Goal: Task Accomplishment & Management: Complete application form

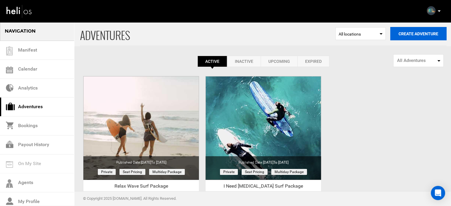
click at [415, 35] on button "Create Adventure" at bounding box center [418, 33] width 56 height 13
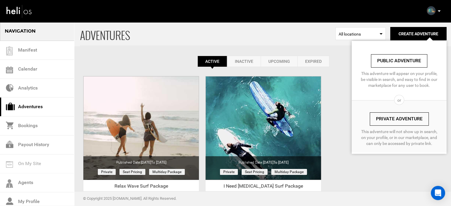
click at [393, 121] on link "Private Adventure" at bounding box center [399, 118] width 59 height 13
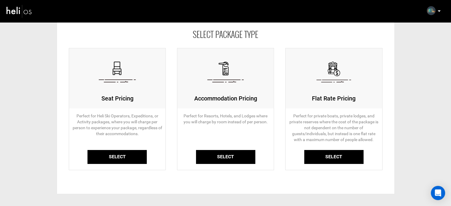
scroll to position [59, 0]
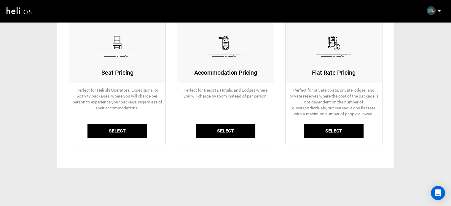
click at [110, 126] on link "Select" at bounding box center [116, 131] width 59 height 14
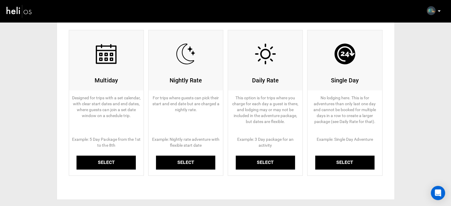
scroll to position [89, 0]
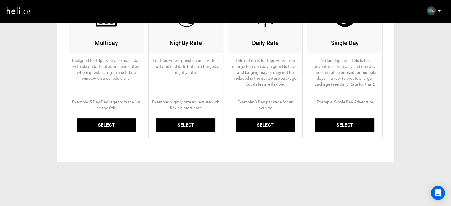
click at [108, 128] on link "Select" at bounding box center [106, 125] width 59 height 14
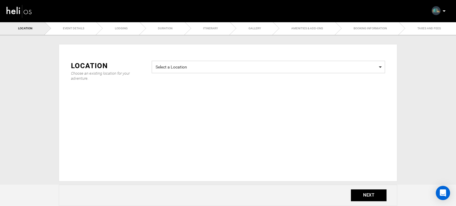
click at [184, 73] on span "Select a Location Select a Location" at bounding box center [268, 67] width 233 height 12
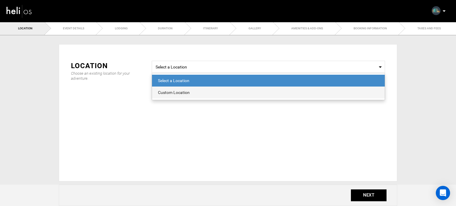
click at [179, 93] on div "Custom Location" at bounding box center [268, 93] width 221 height 6
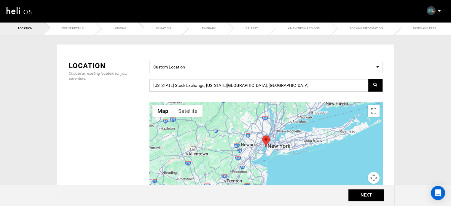
click at [254, 85] on input "[US_STATE] Stock Exchange, [US_STATE][GEOGRAPHIC_DATA], [GEOGRAPHIC_DATA]" at bounding box center [265, 85] width 233 height 12
click at [254, 85] on input "New York Stock Exchange, New York, NY 10005, USA" at bounding box center [265, 85] width 233 height 12
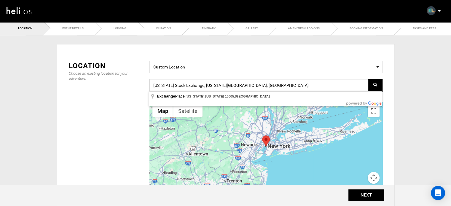
click at [254, 85] on input "New York Stock Exchange, New York, NY 10005, USA" at bounding box center [265, 85] width 233 height 12
paste input "JRJX+72, [GEOGRAPHIC_DATA], [GEOGRAPHIC_DATA], [GEOGRAPHIC_DATA]"
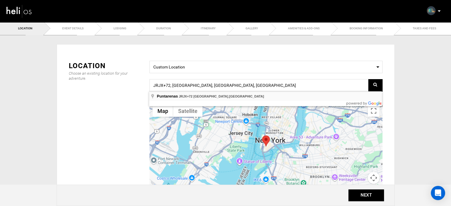
type input "JRJX+72, [GEOGRAPHIC_DATA], [GEOGRAPHIC_DATA], [GEOGRAPHIC_DATA]"
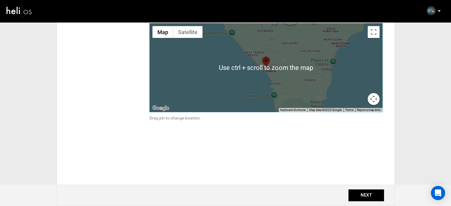
scroll to position [81, 0]
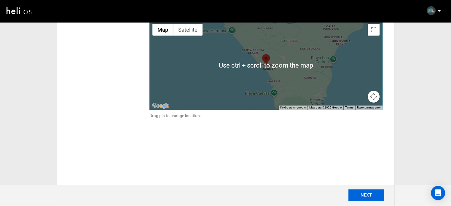
click at [364, 198] on button "NEXT" at bounding box center [366, 196] width 36 height 12
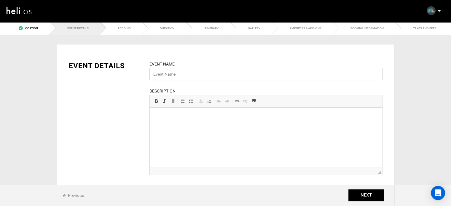
click at [188, 75] on input "text" at bounding box center [265, 74] width 233 height 12
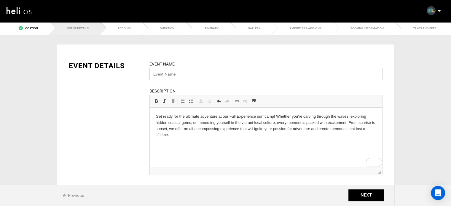
click at [202, 75] on input "text" at bounding box center [265, 74] width 233 height 12
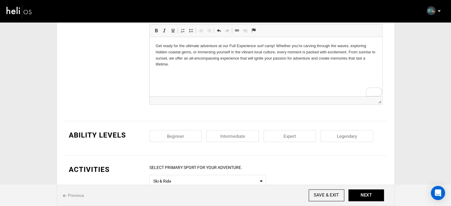
scroll to position [89, 0]
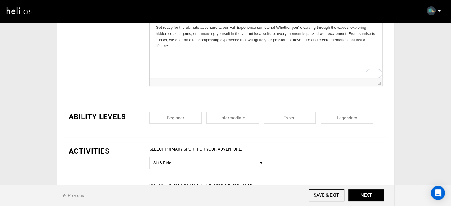
type input "Full experience Surf Package"
click at [189, 120] on input "checkbox" at bounding box center [175, 118] width 52 height 12
checkbox input "true"
click at [224, 117] on input "checkbox" at bounding box center [232, 118] width 52 height 12
checkbox input "true"
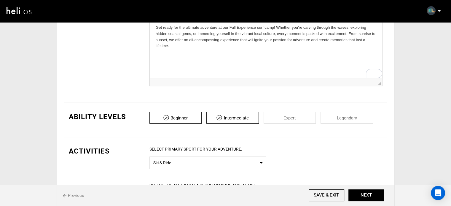
drag, startPoint x: 294, startPoint y: 121, endPoint x: 334, endPoint y: 117, distance: 39.7
click at [299, 121] on input "checkbox" at bounding box center [290, 118] width 52 height 12
checkbox input "true"
click at [340, 117] on input "checkbox" at bounding box center [347, 118] width 52 height 12
checkbox input "true"
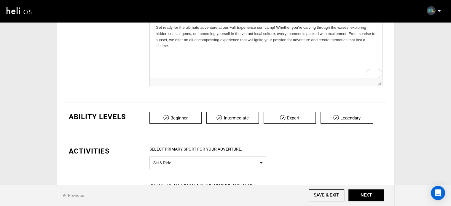
click at [206, 165] on span "Ski & Ride" at bounding box center [207, 161] width 109 height 7
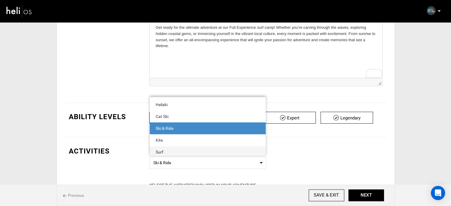
click at [176, 147] on span "Surf" at bounding box center [208, 152] width 116 height 12
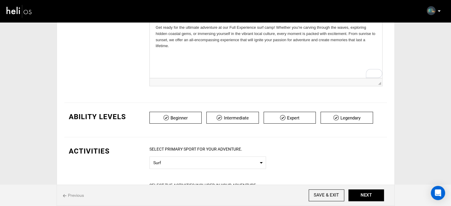
scroll to position [208, 0]
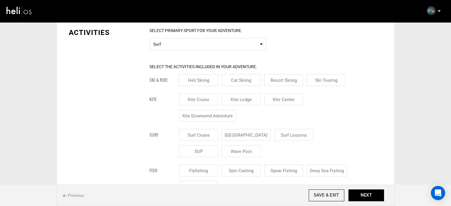
click at [248, 131] on input "[GEOGRAPHIC_DATA]" at bounding box center [246, 135] width 49 height 12
checkbox input "true"
click at [281, 133] on input "Surf Lessons" at bounding box center [300, 135] width 39 height 12
checkbox input "true"
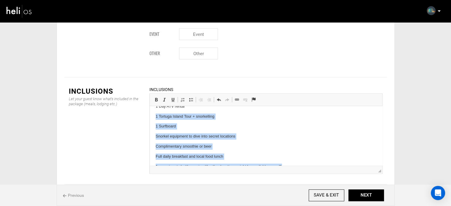
scroll to position [0, 0]
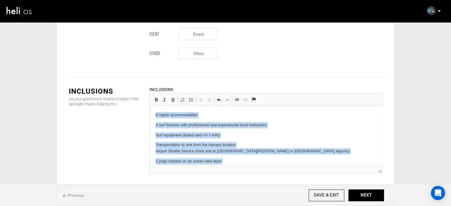
drag, startPoint x: 289, startPoint y: 156, endPoint x: 300, endPoint y: 175, distance: 21.7
click at [150, 106] on html "6 nights accommodation 4 surf lessons with professional and experienced local i…" at bounding box center [265, 173] width 233 height 134
click at [192, 97] on span at bounding box center [191, 99] width 5 height 5
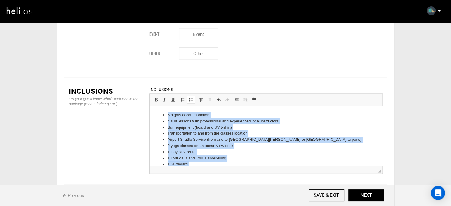
click at [244, 156] on li "1 Tortuga Island Tour + snorkelling" at bounding box center [265, 158] width 197 height 6
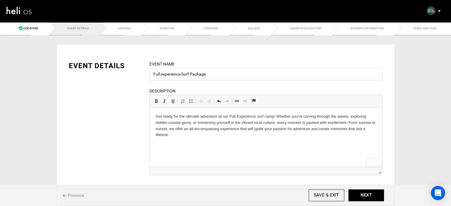
click at [180, 140] on html "Get ready for the ultimate adventure at our Full Experience surf camp! Whether …" at bounding box center [265, 126] width 233 height 36
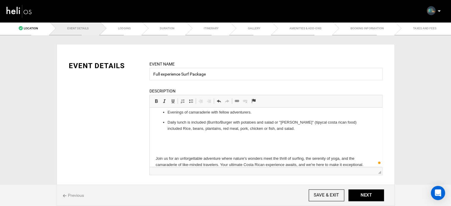
click at [180, 141] on p "​" at bounding box center [265, 139] width 221 height 6
click at [177, 148] on p "​" at bounding box center [265, 149] width 221 height 6
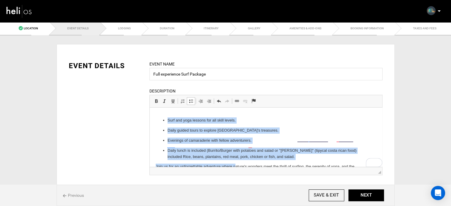
scroll to position [72, 0]
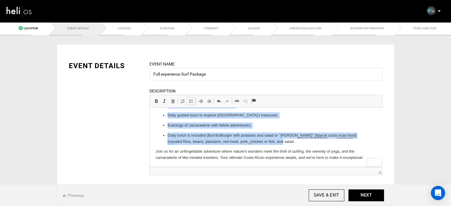
drag, startPoint x: 168, startPoint y: 135, endPoint x: 295, endPoint y: 140, distance: 127.6
click at [295, 140] on ul "Surf and yoga lessons for all skill levels. Daily guided tours to explore Costa…" at bounding box center [265, 123] width 221 height 42
click at [192, 101] on span at bounding box center [191, 101] width 5 height 5
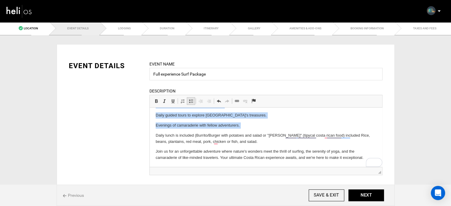
click at [192, 101] on span at bounding box center [191, 101] width 5 height 5
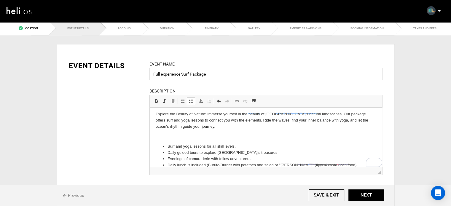
scroll to position [31, 0]
click at [174, 134] on p "​" at bounding box center [265, 137] width 221 height 6
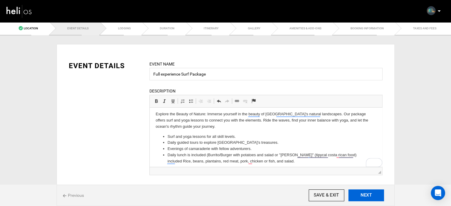
click at [359, 197] on button "NEXT" at bounding box center [366, 196] width 36 height 12
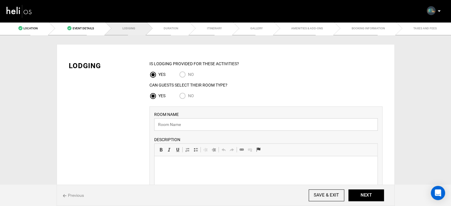
click at [184, 125] on input "text" at bounding box center [266, 124] width 224 height 12
click at [202, 126] on input "text" at bounding box center [266, 124] width 224 height 12
click at [202, 125] on input "text" at bounding box center [266, 124] width 224 height 12
paste input "Private suite"
type input "Private suite"
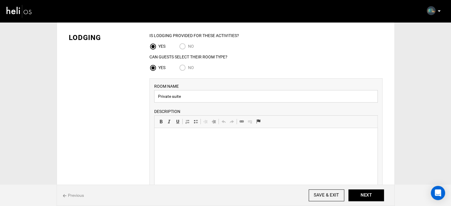
scroll to position [89, 0]
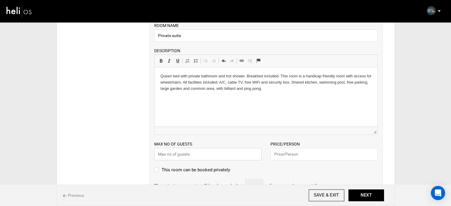
click at [193, 149] on input "text" at bounding box center [207, 154] width 107 height 12
type input "2"
click at [313, 154] on input "text" at bounding box center [323, 154] width 107 height 12
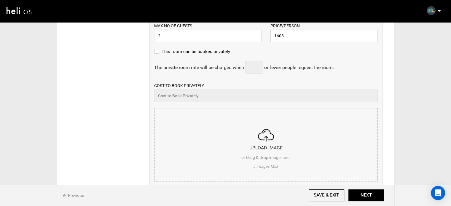
scroll to position [208, 0]
type input "1608"
click at [256, 137] on input "file" at bounding box center [266, 143] width 223 height 71
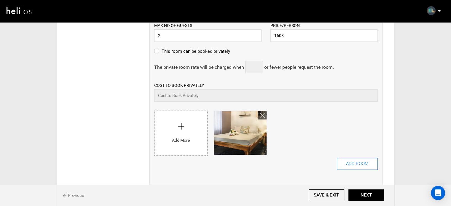
click at [371, 163] on button "ADD ROOM" at bounding box center [357, 164] width 41 height 12
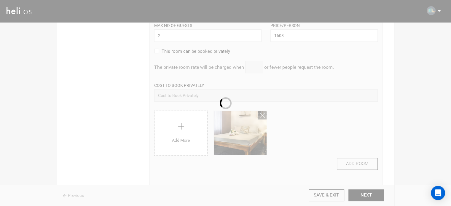
scroll to position [0, 0]
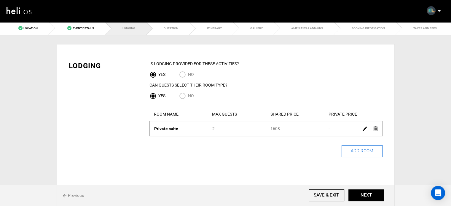
click at [354, 154] on button "ADD ROOM" at bounding box center [362, 151] width 41 height 12
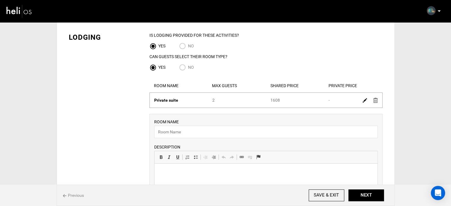
scroll to position [59, 0]
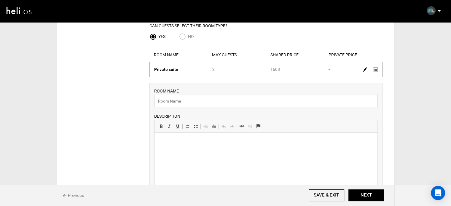
click at [168, 105] on input "text" at bounding box center [266, 101] width 224 height 12
paste input "SHARED Budget DORM for 4"
type input "SHARED Budget DORM for 4"
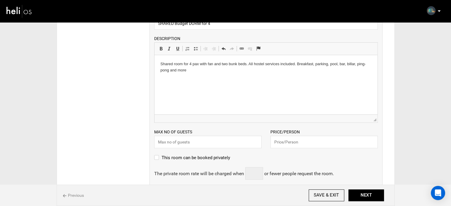
scroll to position [148, 0]
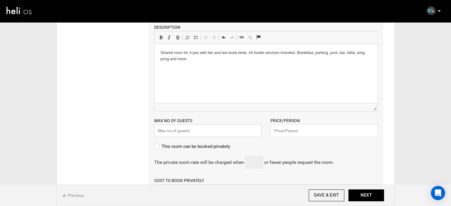
click at [184, 131] on input "text" at bounding box center [207, 131] width 107 height 12
type input "4"
click at [303, 134] on input "text" at bounding box center [323, 131] width 107 height 12
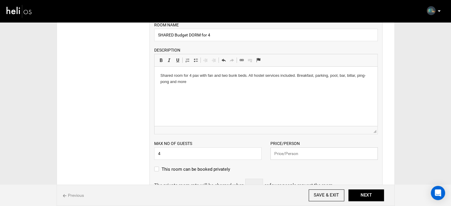
scroll to position [59, 0]
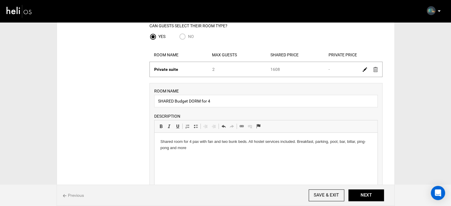
click at [276, 69] on div "Shared Price 1608" at bounding box center [295, 69] width 58 height 6
copy div "1608"
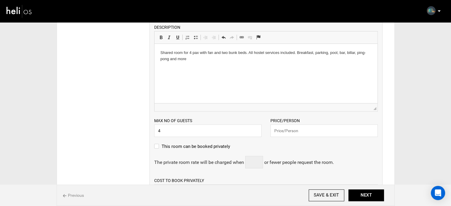
scroll to position [178, 0]
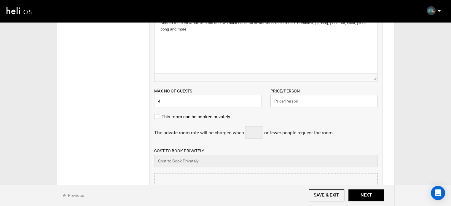
click at [290, 103] on input "text" at bounding box center [323, 101] width 107 height 12
paste input "1608"
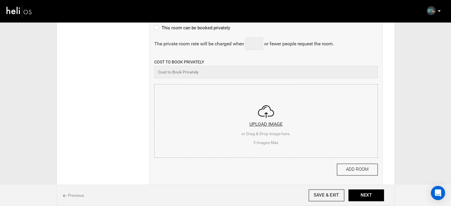
type input "1608"
click at [226, 101] on input "file" at bounding box center [266, 120] width 223 height 71
type input "C:\fakepath\Screenshot 2025-09-08 223346.png"
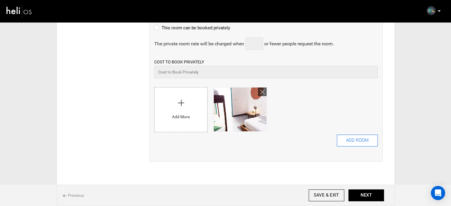
click at [357, 147] on button "ADD ROOM" at bounding box center [357, 141] width 41 height 12
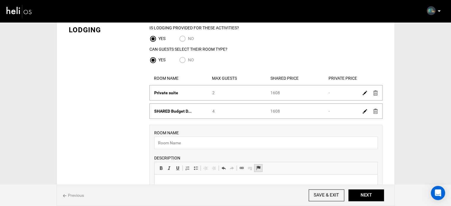
scroll to position [59, 0]
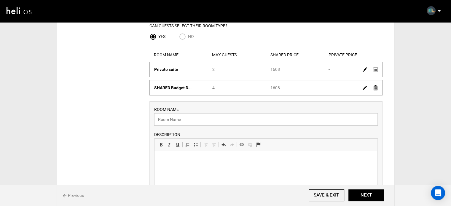
click at [164, 120] on input "text" at bounding box center [266, 119] width 224 height 12
paste input "[DEMOGRAPHIC_DATA] dorm"
type input "[DEMOGRAPHIC_DATA] dorm"
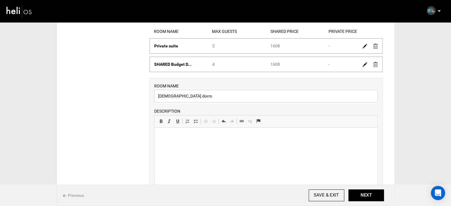
scroll to position [119, 0]
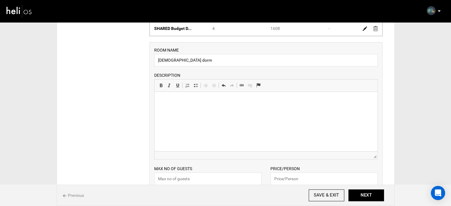
click at [193, 110] on html at bounding box center [265, 101] width 223 height 18
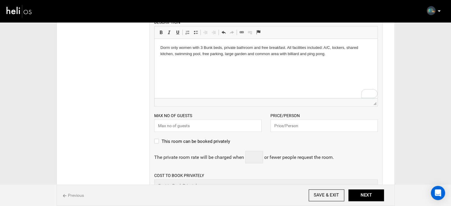
scroll to position [178, 0]
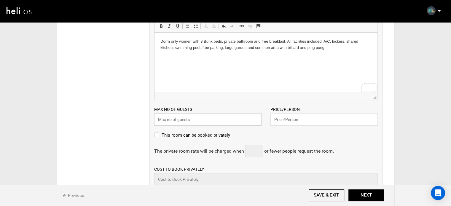
click at [192, 118] on input "text" at bounding box center [207, 119] width 107 height 12
type input "6"
click at [292, 118] on input "text" at bounding box center [323, 119] width 107 height 12
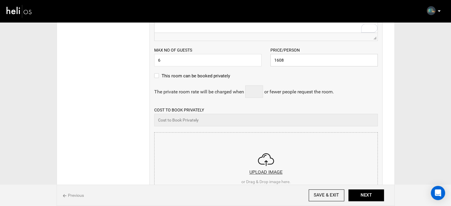
scroll to position [267, 0]
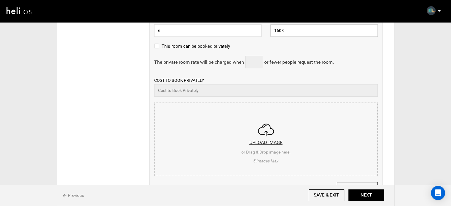
type input "1608"
click at [266, 126] on input "file" at bounding box center [266, 138] width 223 height 71
type input "C:\fakepath\Screenshot [DATE] 223451.png"
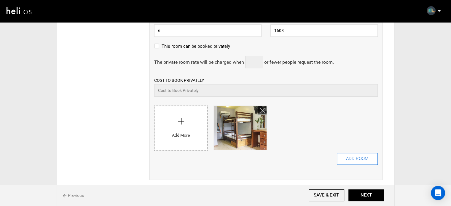
click at [355, 157] on button "ADD ROOM" at bounding box center [357, 159] width 41 height 12
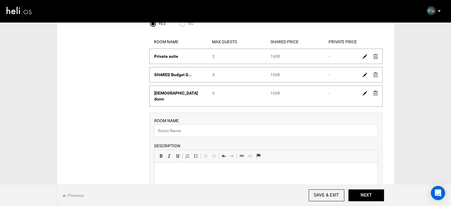
scroll to position [0, 0]
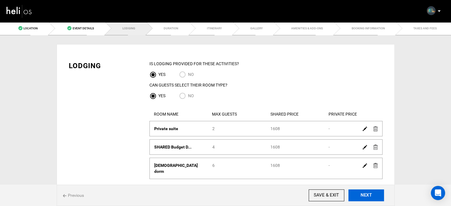
click at [376, 198] on button "NEXT" at bounding box center [366, 196] width 36 height 12
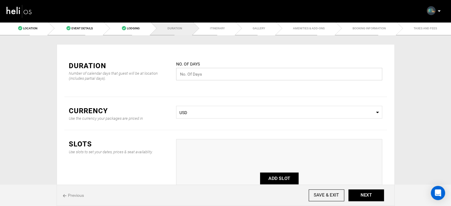
click at [208, 75] on input "text" at bounding box center [279, 74] width 206 height 12
type input "7"
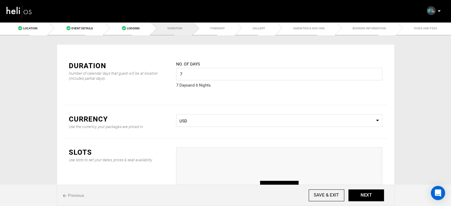
click at [279, 181] on button "ADD SLOT" at bounding box center [279, 187] width 39 height 12
type input "0"
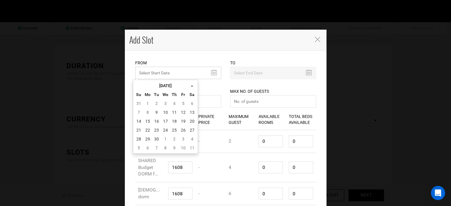
click at [157, 74] on input "MINIMUM NUMBER OF NIGHTS" at bounding box center [178, 73] width 86 height 12
click at [160, 86] on th "[DATE]" at bounding box center [165, 85] width 44 height 9
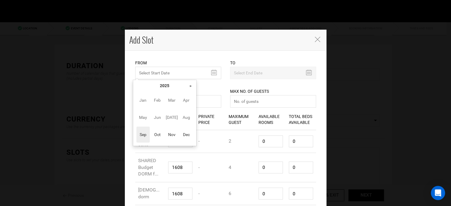
click at [188, 88] on th "»" at bounding box center [190, 85] width 9 height 9
click at [156, 133] on span "Oct" at bounding box center [157, 135] width 13 height 16
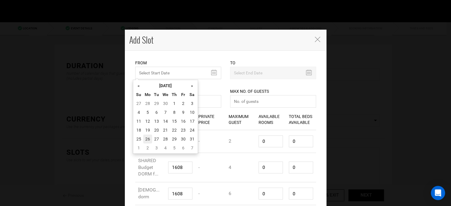
click at [148, 140] on td "26" at bounding box center [147, 139] width 9 height 9
type input "[DATE]"
type input "11/01/2026"
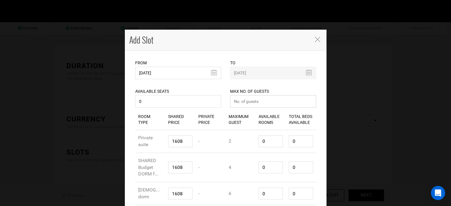
click at [238, 103] on input "number" at bounding box center [273, 101] width 86 height 12
type input "0"
drag, startPoint x: 271, startPoint y: 143, endPoint x: 236, endPoint y: 141, distance: 34.8
click at [236, 141] on div "Room Type Private suite Shared Price 1608 Private Price - Maximum Guest 2 Avail…" at bounding box center [225, 141] width 181 height 23
type input "1"
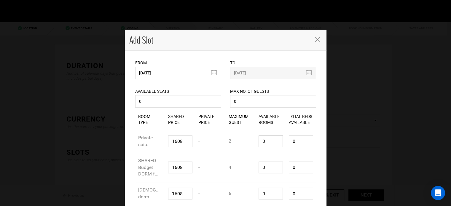
type input "2"
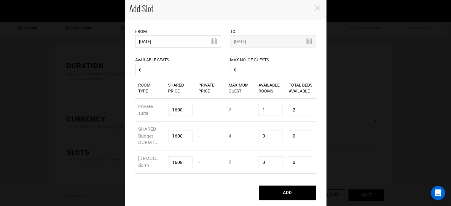
scroll to position [32, 0]
type input "1"
drag, startPoint x: 265, startPoint y: 134, endPoint x: 259, endPoint y: 150, distance: 17.2
click at [259, 135] on input "0" at bounding box center [271, 136] width 24 height 12
type input "1"
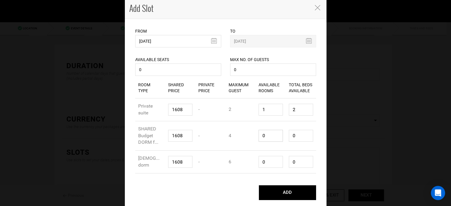
type input "4"
type input "1"
drag, startPoint x: 265, startPoint y: 161, endPoint x: 257, endPoint y: 162, distance: 7.4
click at [259, 162] on input "0" at bounding box center [271, 162] width 24 height 12
type input "1"
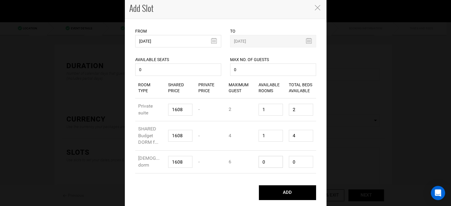
type input "6"
type input "1"
drag, startPoint x: 293, startPoint y: 160, endPoint x: 286, endPoint y: 160, distance: 7.1
click at [289, 160] on input "6" at bounding box center [301, 162] width 24 height 12
type input "1"
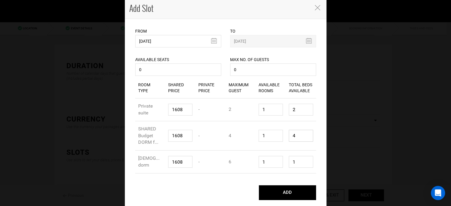
drag, startPoint x: 294, startPoint y: 136, endPoint x: 288, endPoint y: 134, distance: 6.8
click at [289, 135] on input "4" at bounding box center [301, 136] width 24 height 12
type input "1"
drag, startPoint x: 298, startPoint y: 111, endPoint x: 286, endPoint y: 108, distance: 12.2
click at [286, 108] on div "Total Beds Available 2" at bounding box center [301, 109] width 30 height 21
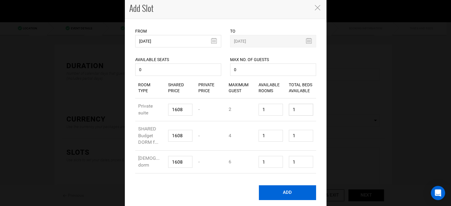
type input "1"
click at [298, 189] on button "ADD" at bounding box center [287, 192] width 57 height 15
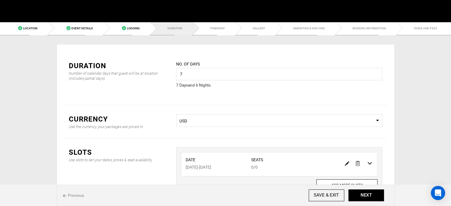
scroll to position [0, 0]
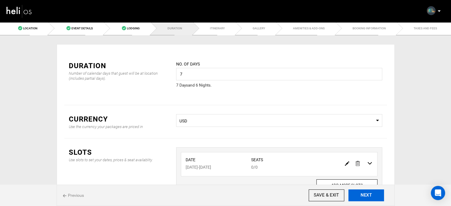
click at [365, 196] on button "NEXT" at bounding box center [366, 196] width 36 height 12
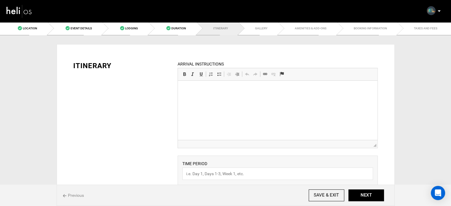
click at [206, 99] on html at bounding box center [278, 90] width 200 height 18
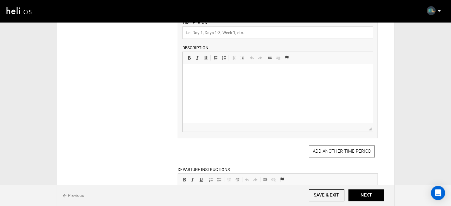
scroll to position [178, 0]
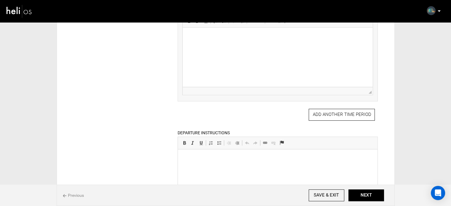
click at [215, 163] on html at bounding box center [278, 158] width 200 height 18
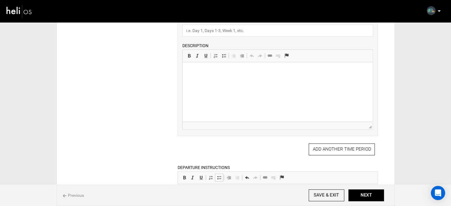
scroll to position [30, 0]
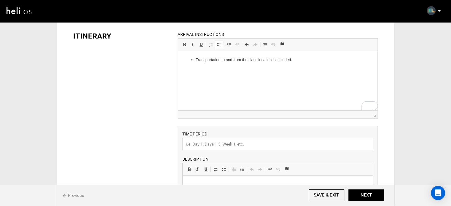
click at [224, 69] on html "Transportation to and from the class location is included." at bounding box center [278, 60] width 200 height 18
click at [304, 60] on li "Transportation to and from the class location is included." at bounding box center [278, 60] width 164 height 6
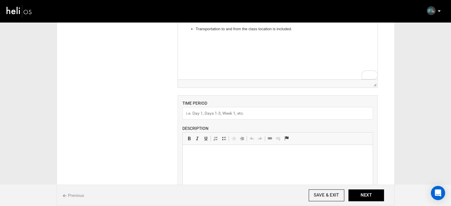
scroll to position [89, 0]
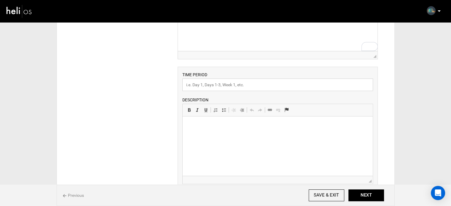
click at [218, 85] on input "text" at bounding box center [277, 85] width 191 height 12
paste input "Other Activities"
type input "Other Activities"
click at [202, 135] on html at bounding box center [278, 126] width 190 height 18
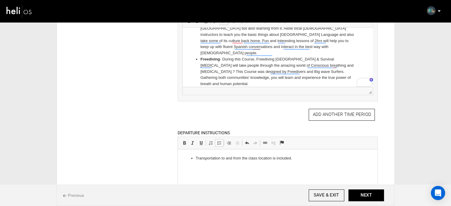
scroll to position [208, 0]
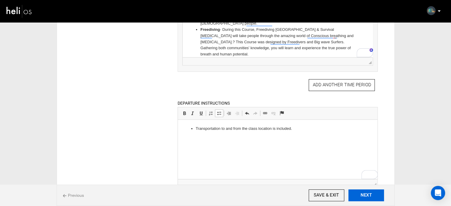
click at [365, 198] on button "NEXT" at bounding box center [366, 196] width 36 height 12
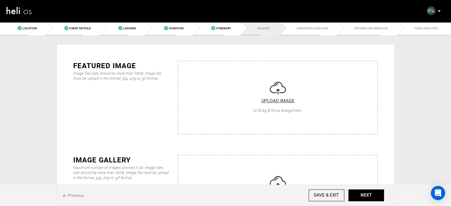
click at [278, 121] on input "file" at bounding box center [278, 96] width 200 height 71
type input "C:\fakepath\Screenshot [DATE] 232316.png"
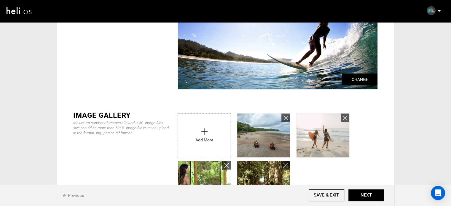
click at [208, 129] on input "file" at bounding box center [204, 135] width 53 height 42
type input "C:\fakepath\Screenshot [DATE] 225234.png"
click at [195, 131] on input "file" at bounding box center [204, 135] width 53 height 42
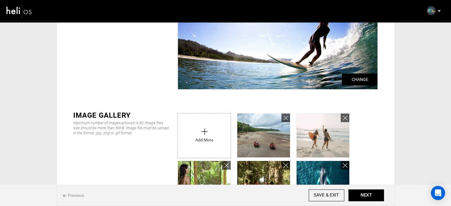
type input "C:\fakepath\499930723_1275868894542804_7225569911344040338_n.jpg"
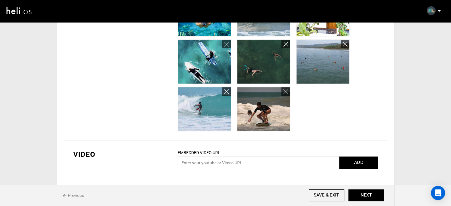
scroll to position [276, 0]
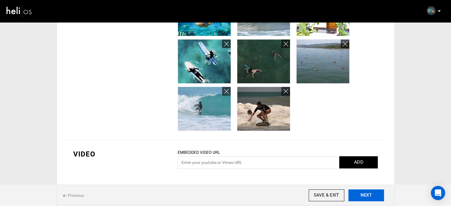
click at [369, 198] on button "NEXT" at bounding box center [366, 196] width 36 height 12
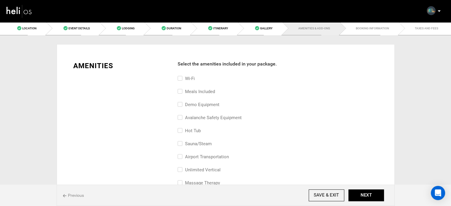
click at [186, 89] on label "Meals included" at bounding box center [196, 91] width 37 height 7
click at [181, 89] on input "Meals included" at bounding box center [180, 94] width 4 height 13
checkbox input "true"
click at [189, 76] on label "Wi-Fi" at bounding box center [186, 78] width 17 height 7
click at [181, 76] on input "Wi-Fi" at bounding box center [180, 81] width 4 height 13
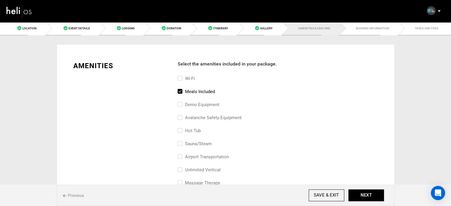
checkbox input "true"
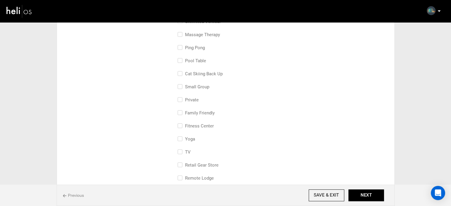
scroll to position [267, 0]
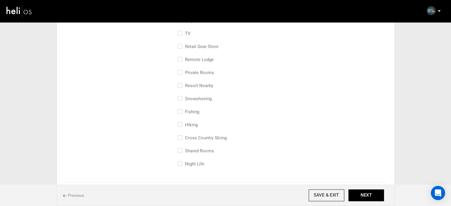
click at [200, 152] on label "Shared Rooms" at bounding box center [196, 150] width 36 height 7
click at [181, 152] on input "Shared Rooms" at bounding box center [180, 153] width 4 height 13
checkbox input "true"
click at [198, 72] on label "Private Rooms" at bounding box center [196, 72] width 36 height 7
click at [181, 72] on input "Private Rooms" at bounding box center [180, 75] width 4 height 13
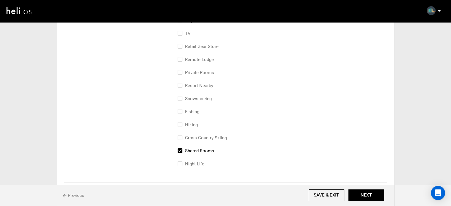
checkbox input "true"
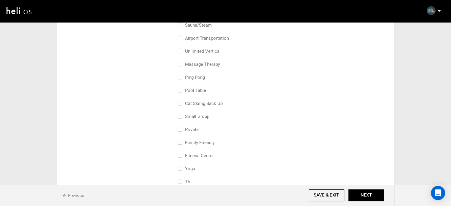
scroll to position [89, 0]
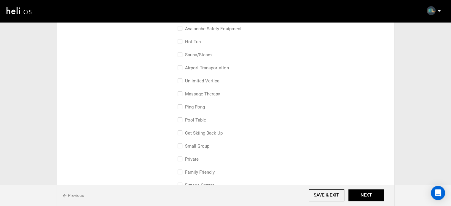
click at [200, 173] on label "family friendly" at bounding box center [196, 172] width 37 height 7
click at [181, 173] on input "family friendly" at bounding box center [180, 175] width 4 height 13
checkbox input "true"
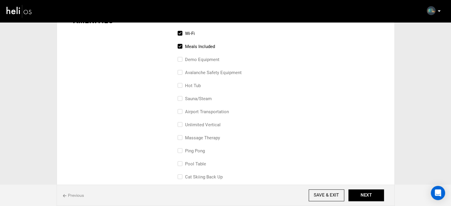
scroll to position [30, 0]
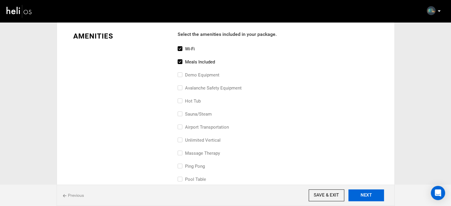
click at [366, 198] on button "NEXT" at bounding box center [366, 196] width 36 height 12
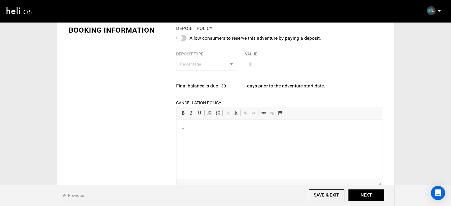
scroll to position [59, 0]
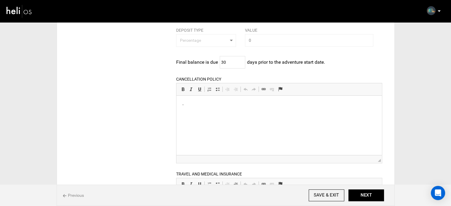
click at [195, 106] on p "-" at bounding box center [279, 104] width 194 height 6
click at [182, 112] on html at bounding box center [279, 104] width 206 height 18
click at [363, 194] on button "NEXT" at bounding box center [366, 196] width 36 height 12
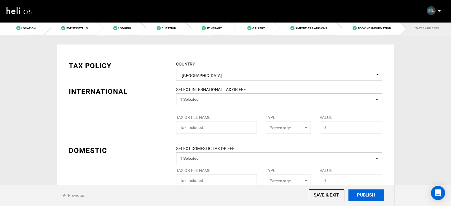
click at [357, 199] on button "PUBLISH" at bounding box center [366, 196] width 36 height 12
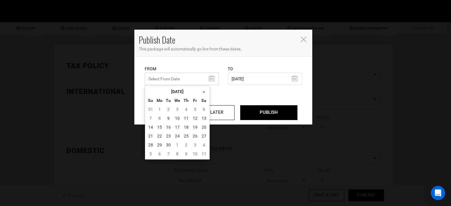
click at [195, 80] on input "text" at bounding box center [182, 79] width 74 height 12
click at [168, 118] on td "9" at bounding box center [168, 118] width 9 height 9
type input "[DATE]"
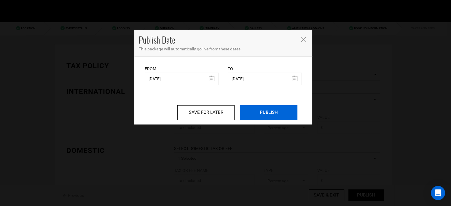
click at [243, 109] on input "PUBLISH" at bounding box center [268, 112] width 57 height 15
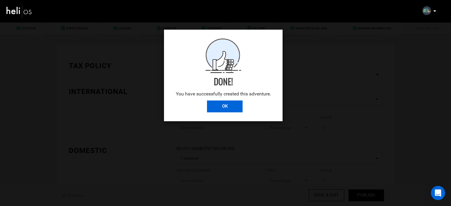
click at [220, 107] on input "OK" at bounding box center [225, 107] width 36 height 12
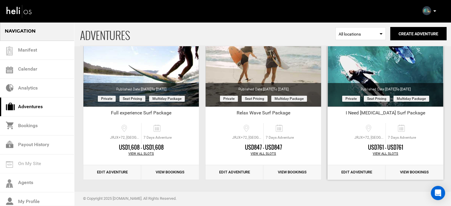
scroll to position [74, 0]
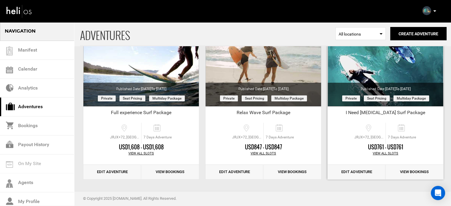
click at [361, 172] on link "Edit Adventure" at bounding box center [357, 172] width 58 height 15
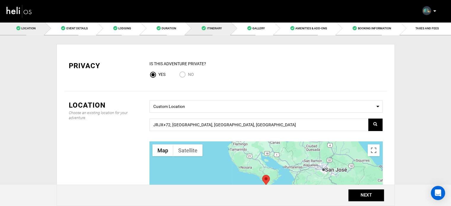
click at [219, 28] on span "Itinerary" at bounding box center [214, 28] width 15 height 3
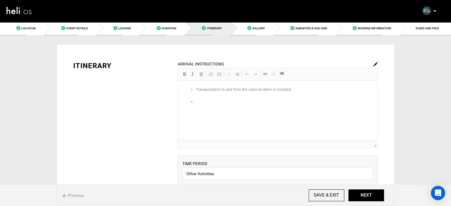
click at [376, 63] on img at bounding box center [375, 64] width 4 height 4
click at [218, 99] on li at bounding box center [278, 102] width 164 height 6
click at [343, 198] on input "SAVE & EXIT" at bounding box center [327, 196] width 36 height 12
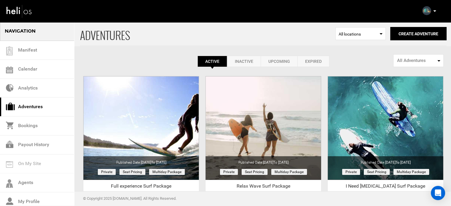
click at [435, 9] on p at bounding box center [435, 11] width 4 height 7
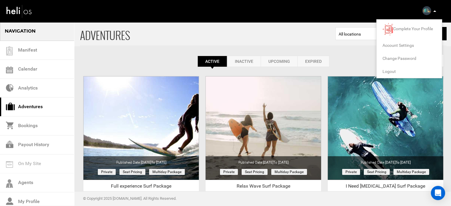
click at [391, 70] on span "Logout" at bounding box center [389, 71] width 13 height 5
